Goal: Information Seeking & Learning: Learn about a topic

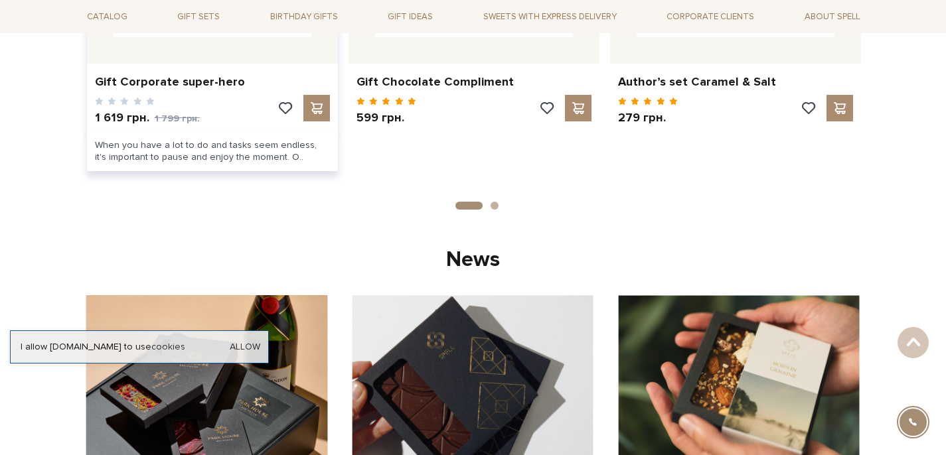
scroll to position [688, 0]
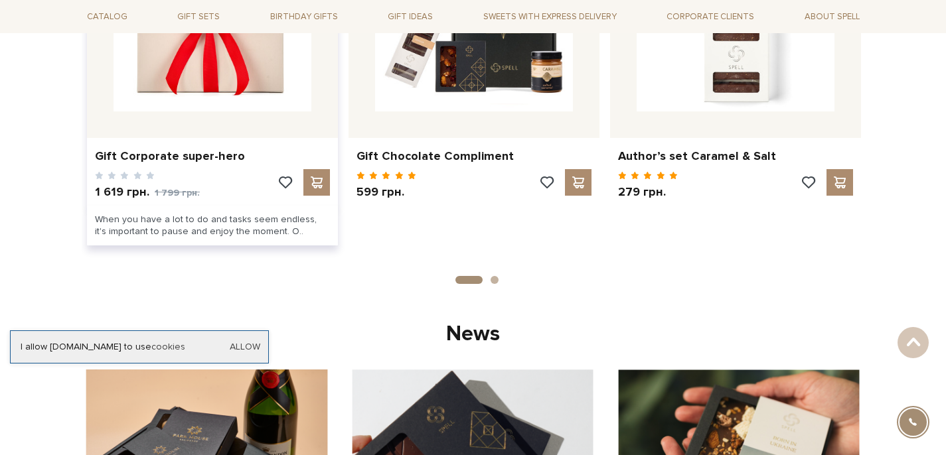
click at [231, 72] on img at bounding box center [213, 13] width 198 height 198
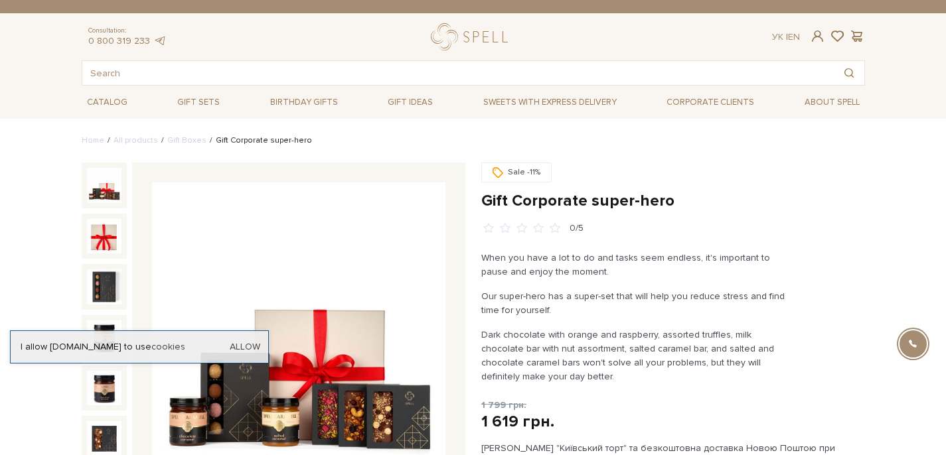
click at [335, 336] on img at bounding box center [298, 329] width 293 height 293
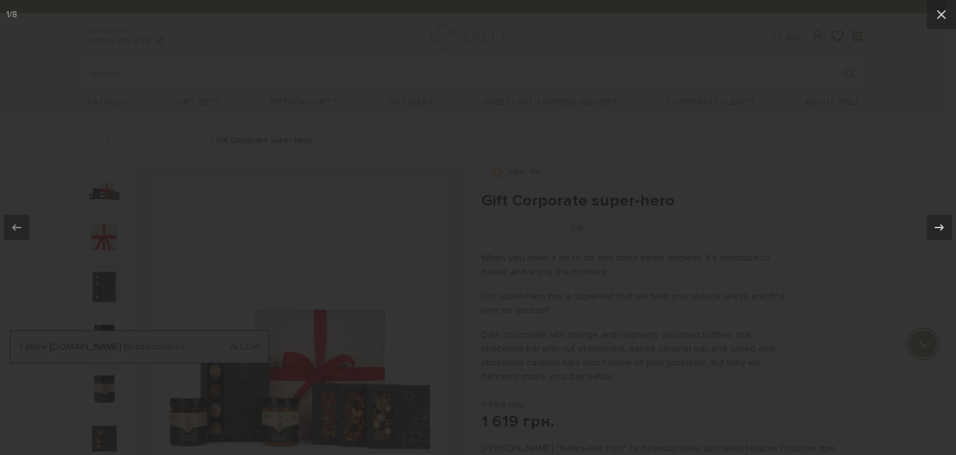
click at [335, 336] on div at bounding box center [478, 227] width 956 height 455
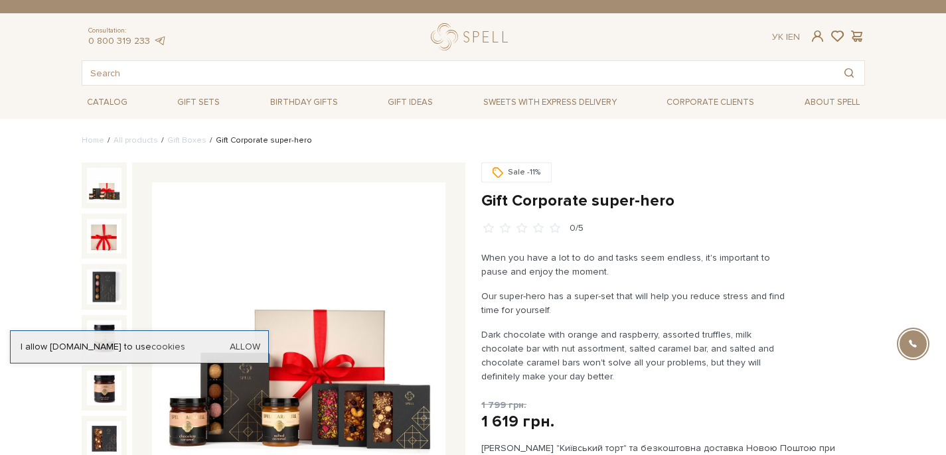
click at [345, 326] on img at bounding box center [298, 329] width 293 height 293
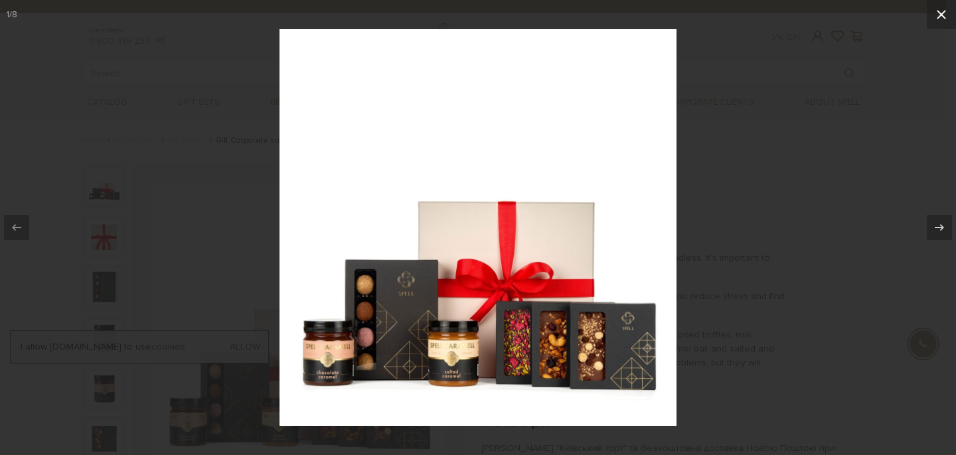
click at [946, 15] on icon at bounding box center [942, 15] width 16 height 16
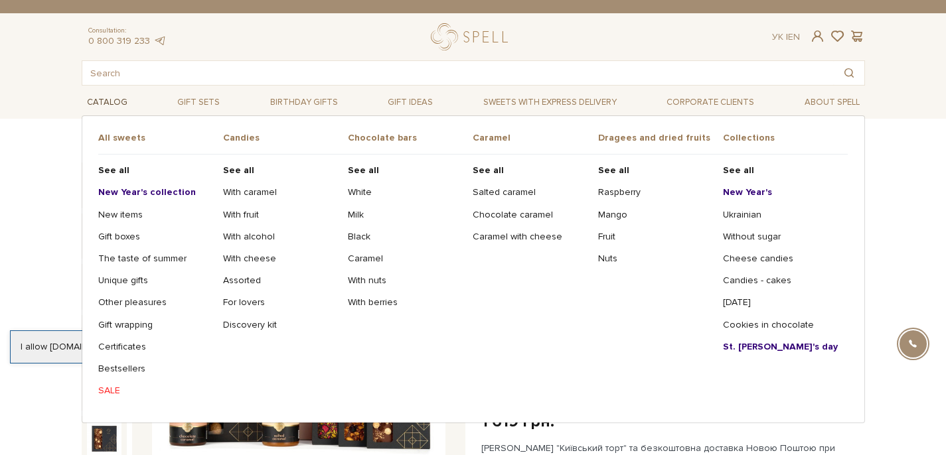
click at [116, 96] on link "Catalog" at bounding box center [107, 102] width 51 height 21
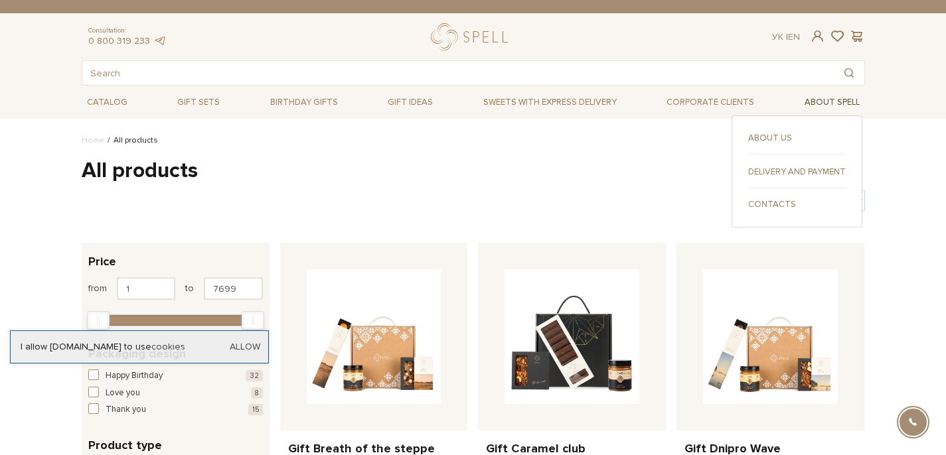
click at [810, 102] on link "About Spell" at bounding box center [832, 102] width 66 height 21
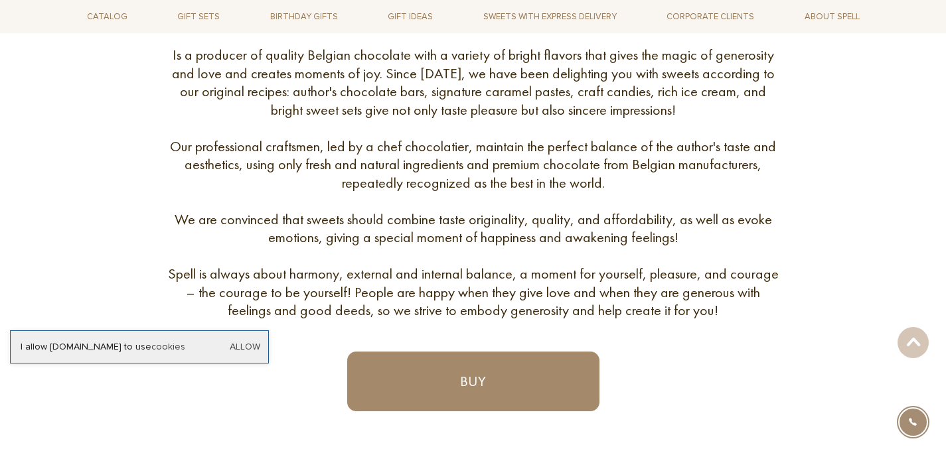
scroll to position [653, 0]
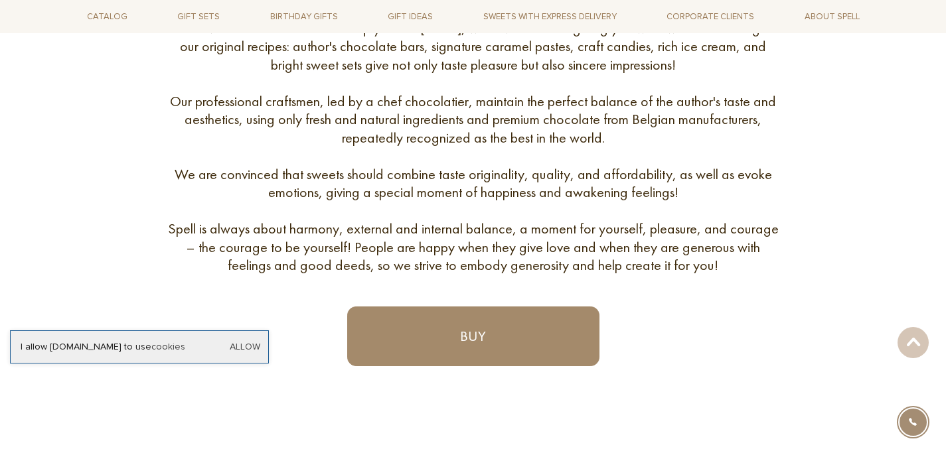
drag, startPoint x: 754, startPoint y: 270, endPoint x: 183, endPoint y: 222, distance: 573.0
click at [183, 222] on div "Is a producer of quality Belgian chocolate with a variety of bright flavors tha…" at bounding box center [473, 138] width 611 height 274
copy div "Spell is always about harmony, external and internal balance, a moment for your…"
